Goal: Information Seeking & Learning: Learn about a topic

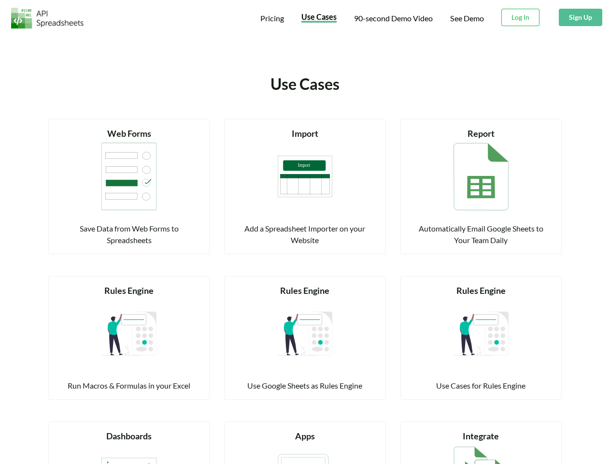
click at [271, 18] on span "Pricing" at bounding box center [272, 18] width 24 height 9
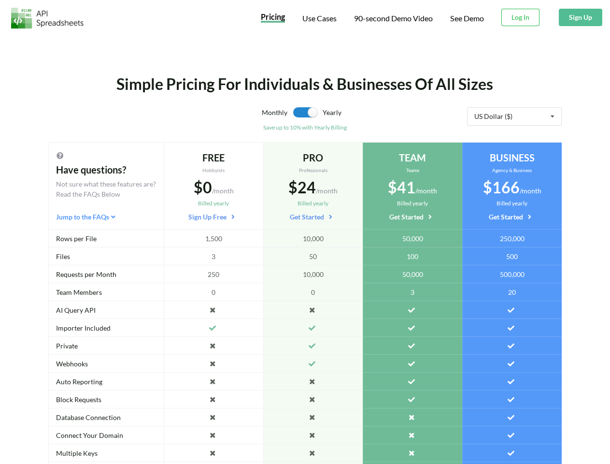
click at [318, 18] on span "Use Cases" at bounding box center [319, 18] width 34 height 9
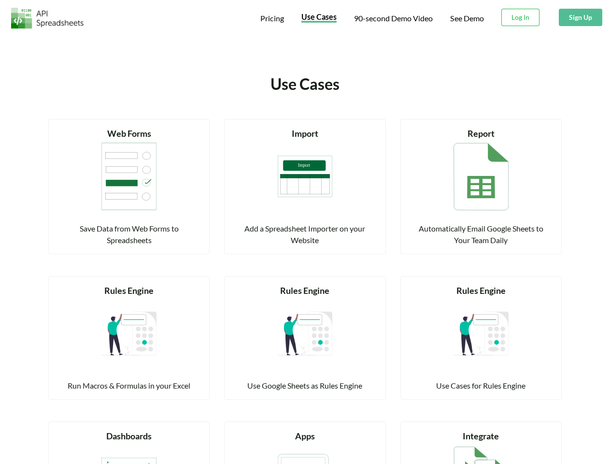
click at [393, 18] on span "90-second Demo Video" at bounding box center [393, 18] width 79 height 8
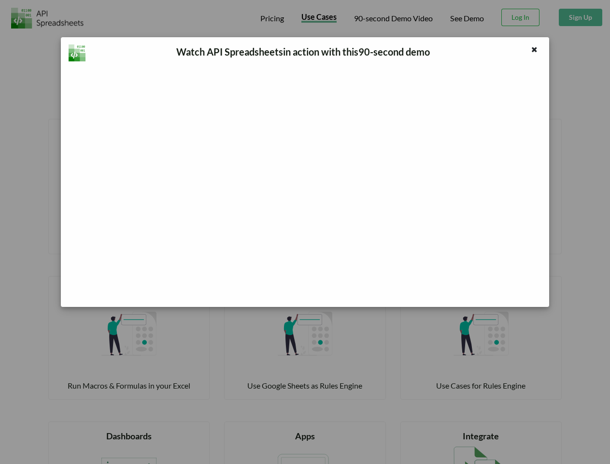
click at [521, 17] on div "Watch API Spreadsheets in action with this 90 -second demo" at bounding box center [305, 232] width 610 height 464
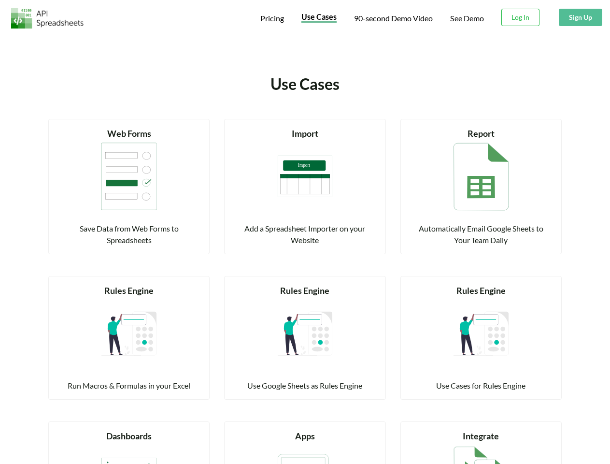
click at [580, 17] on button "Sign Up" at bounding box center [580, 17] width 43 height 17
click at [129, 133] on div "Web Forms" at bounding box center [128, 133] width 137 height 13
click at [129, 176] on img at bounding box center [128, 176] width 55 height 72
click at [129, 234] on div "Save Data from Web Forms to Spreadsheets" at bounding box center [128, 234] width 137 height 23
click at [305, 133] on div "Import" at bounding box center [304, 133] width 137 height 13
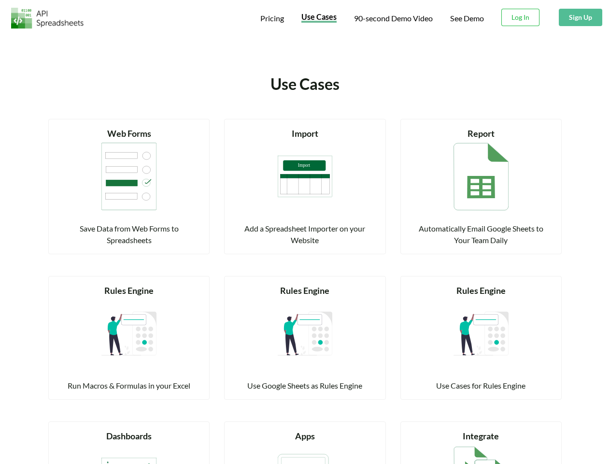
click at [305, 176] on img at bounding box center [305, 176] width 55 height 72
